Goal: Navigation & Orientation: Find specific page/section

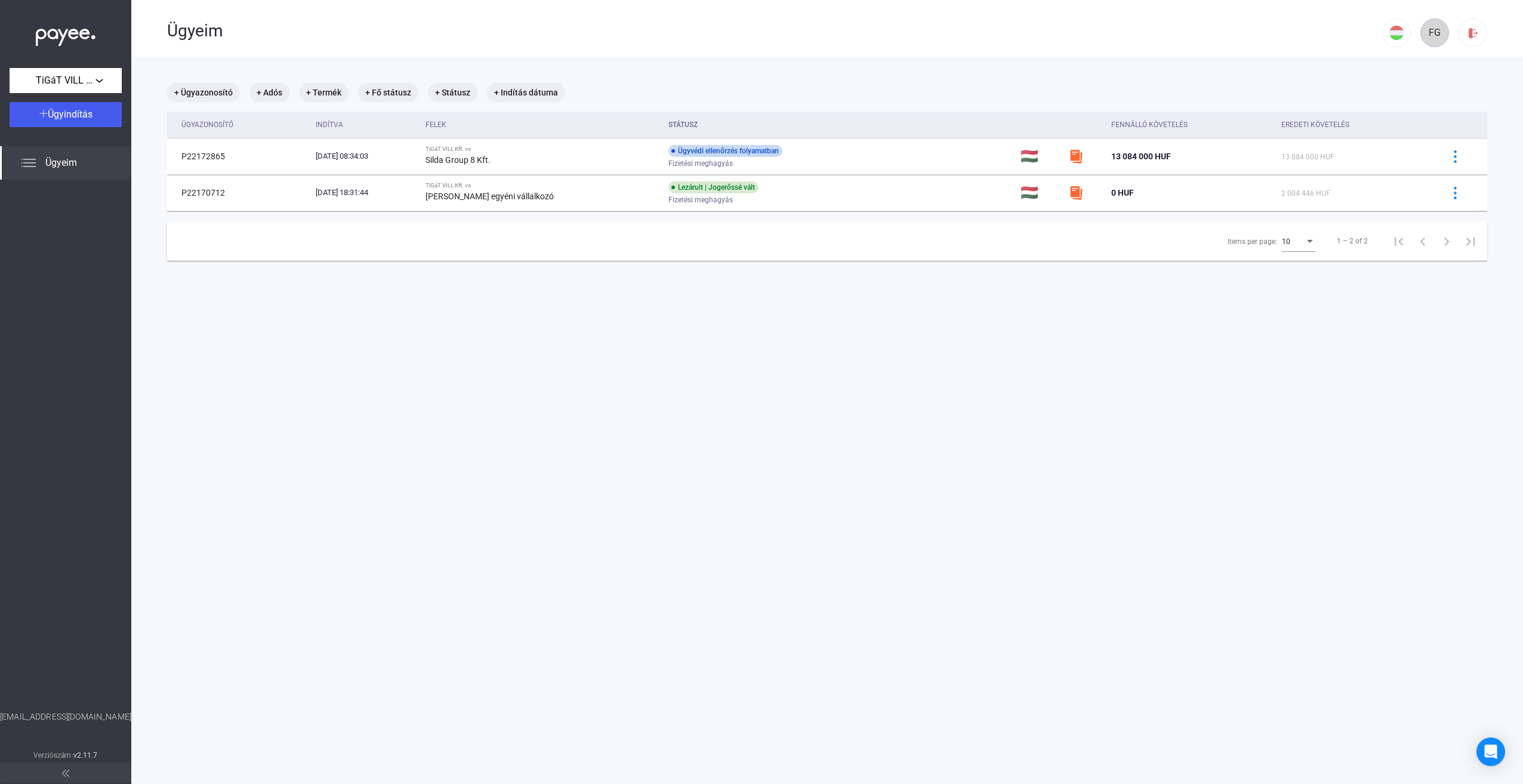
click at [1424, 32] on div "FG" at bounding box center [1434, 32] width 20 height 14
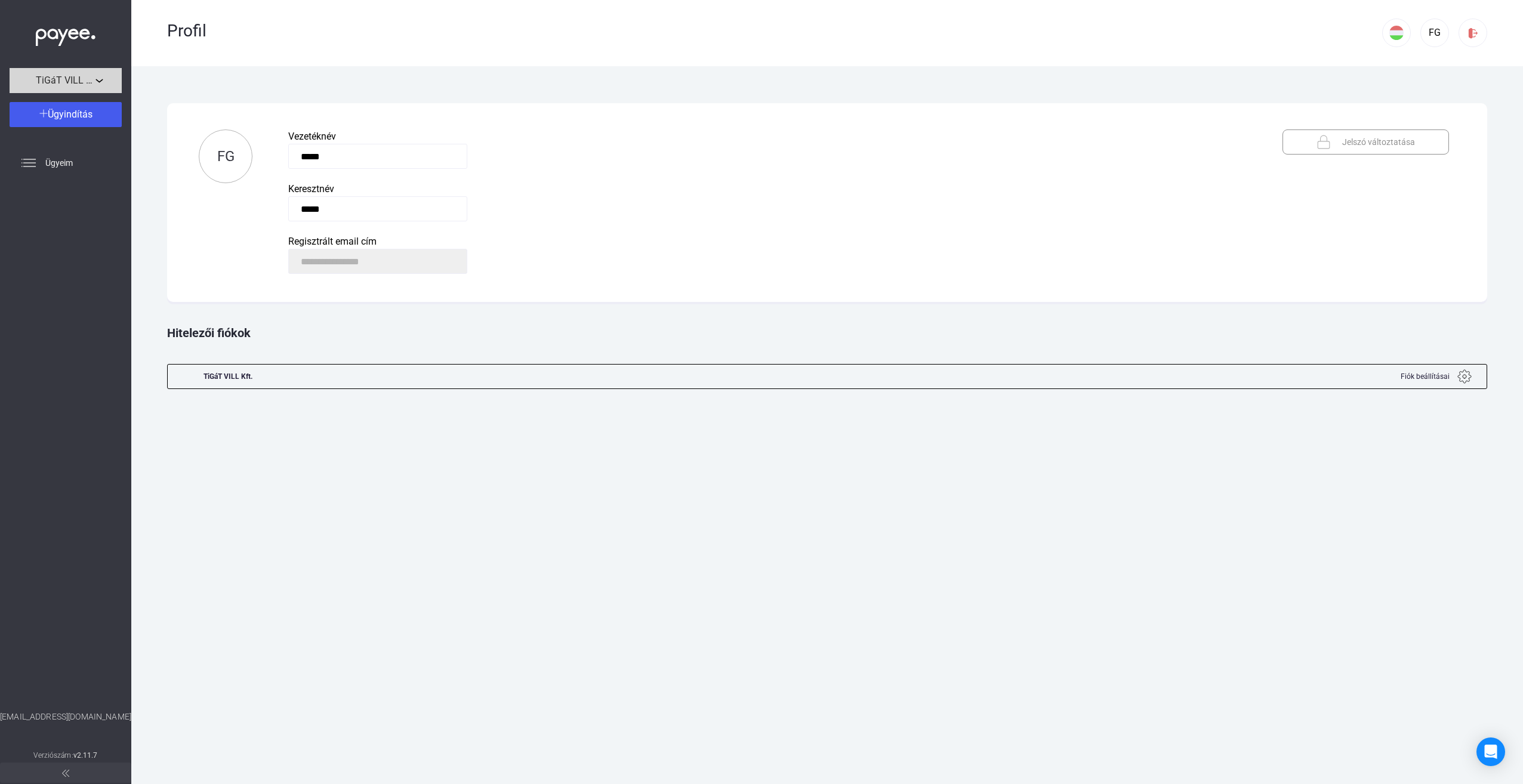
click at [65, 77] on span "TiGáT VILL Kft." at bounding box center [65, 80] width 59 height 14
click at [61, 99] on button "TiGáT VILL Kft." at bounding box center [69, 107] width 120 height 29
click at [60, 37] on img at bounding box center [65, 34] width 59 height 24
